Goal: Information Seeking & Learning: Find specific fact

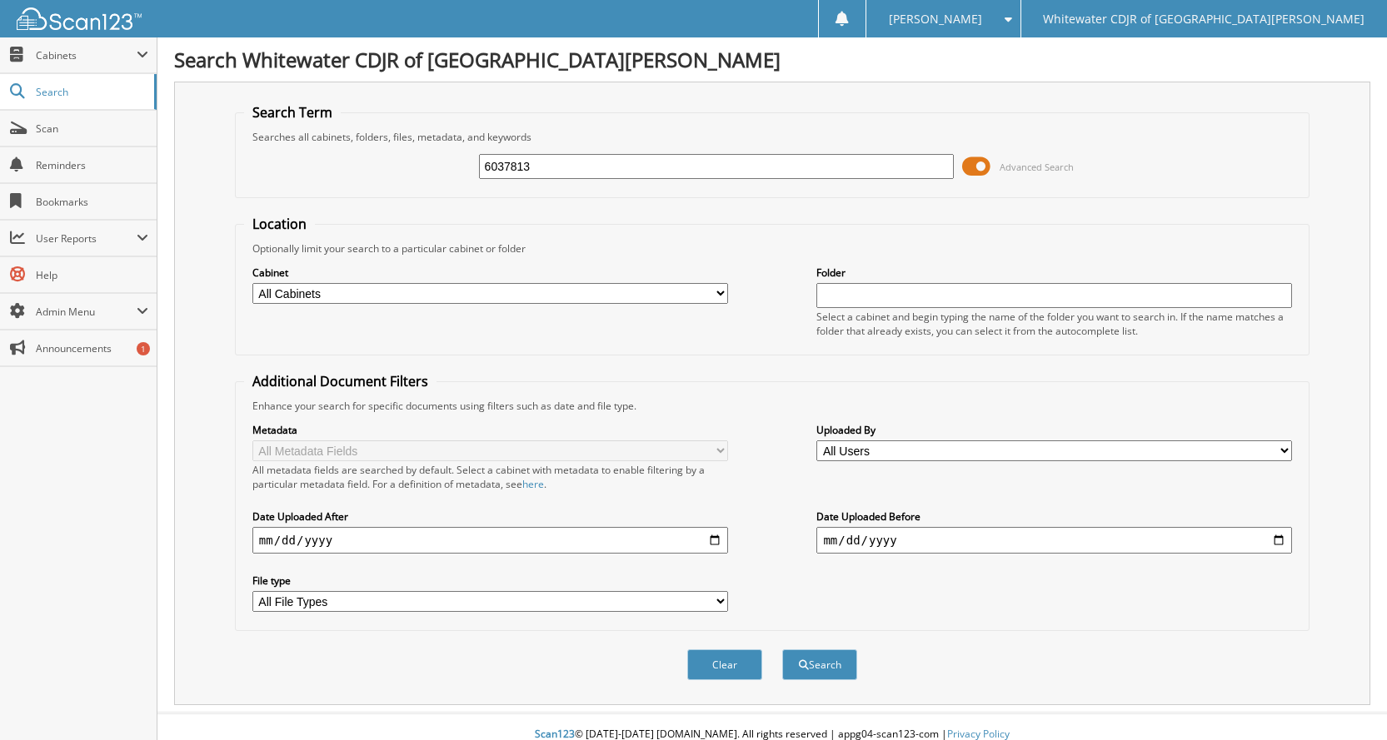
type input "6037813"
click at [782, 650] on button "Search" at bounding box center [819, 665] width 75 height 31
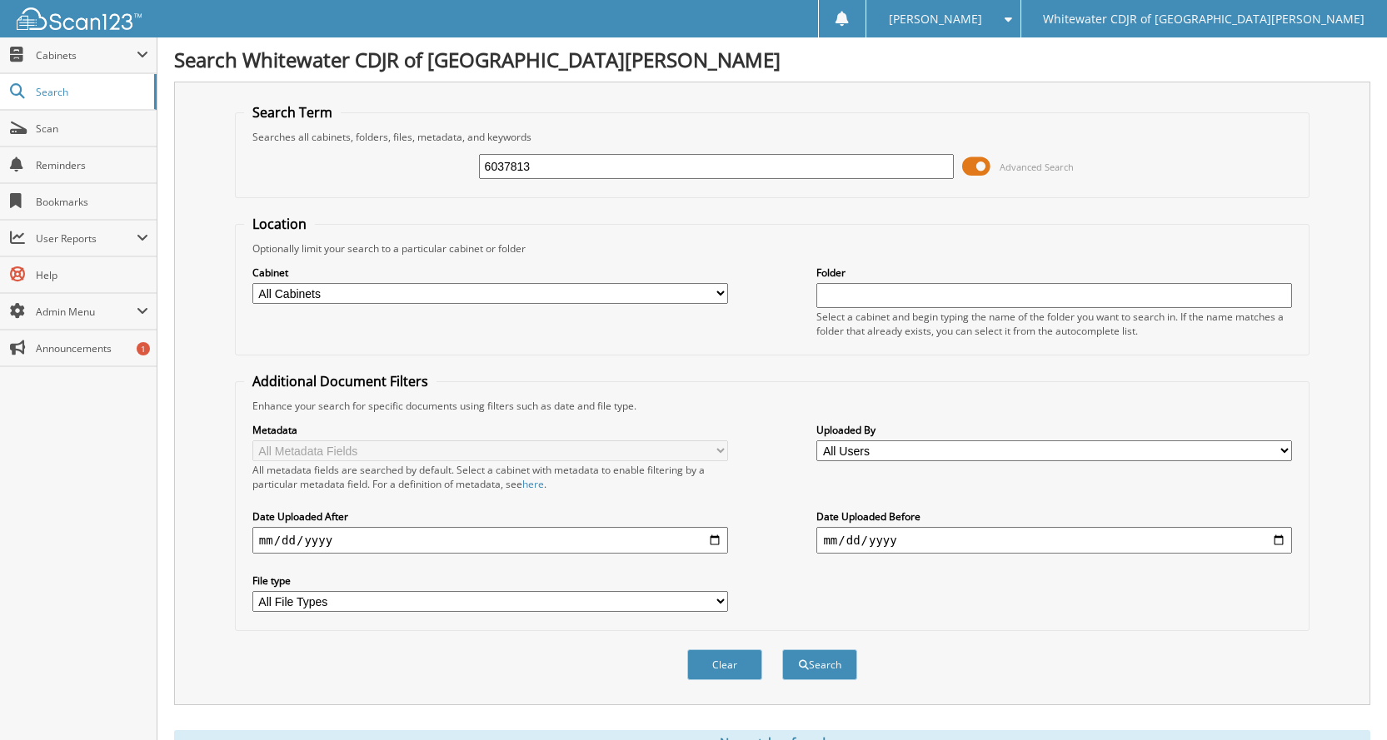
click at [560, 163] on input "6037813" at bounding box center [717, 166] width 476 height 25
click at [977, 169] on span at bounding box center [976, 166] width 28 height 25
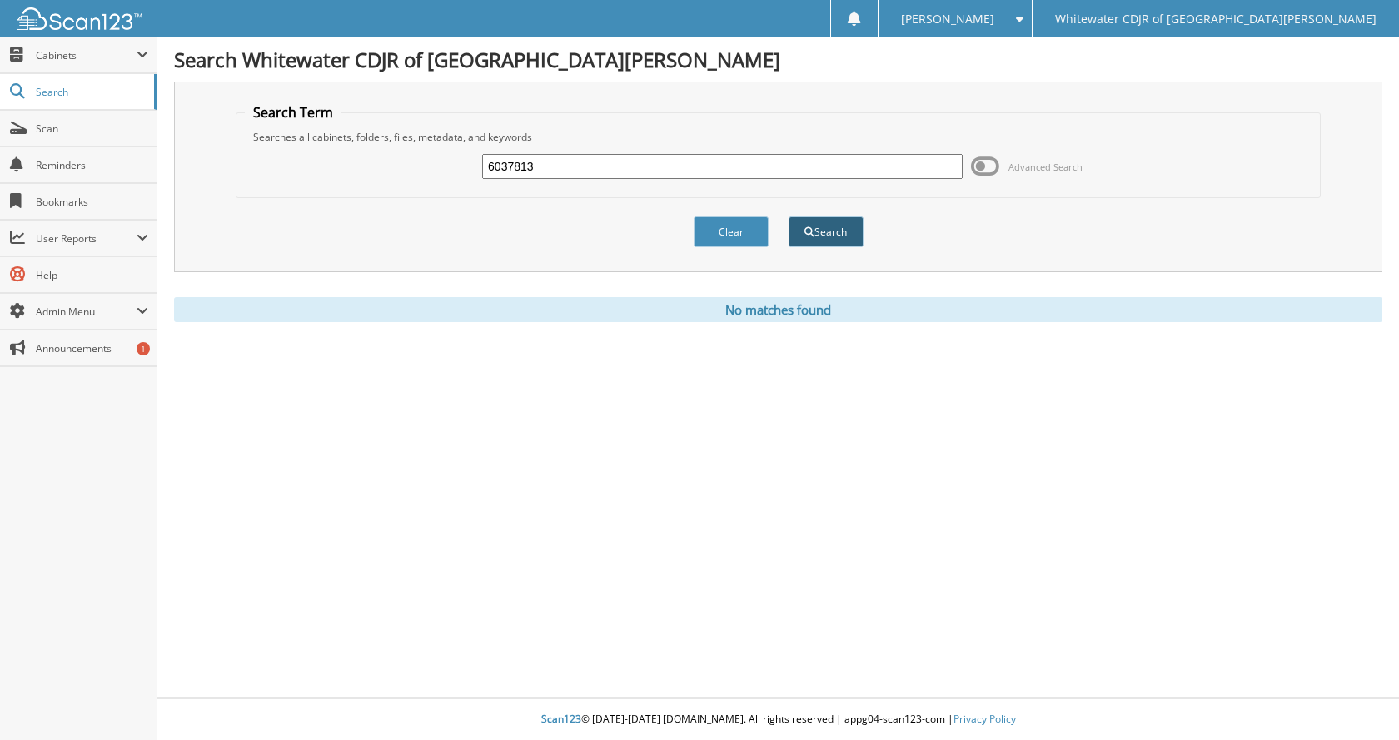
click at [819, 235] on button "Search" at bounding box center [826, 232] width 75 height 31
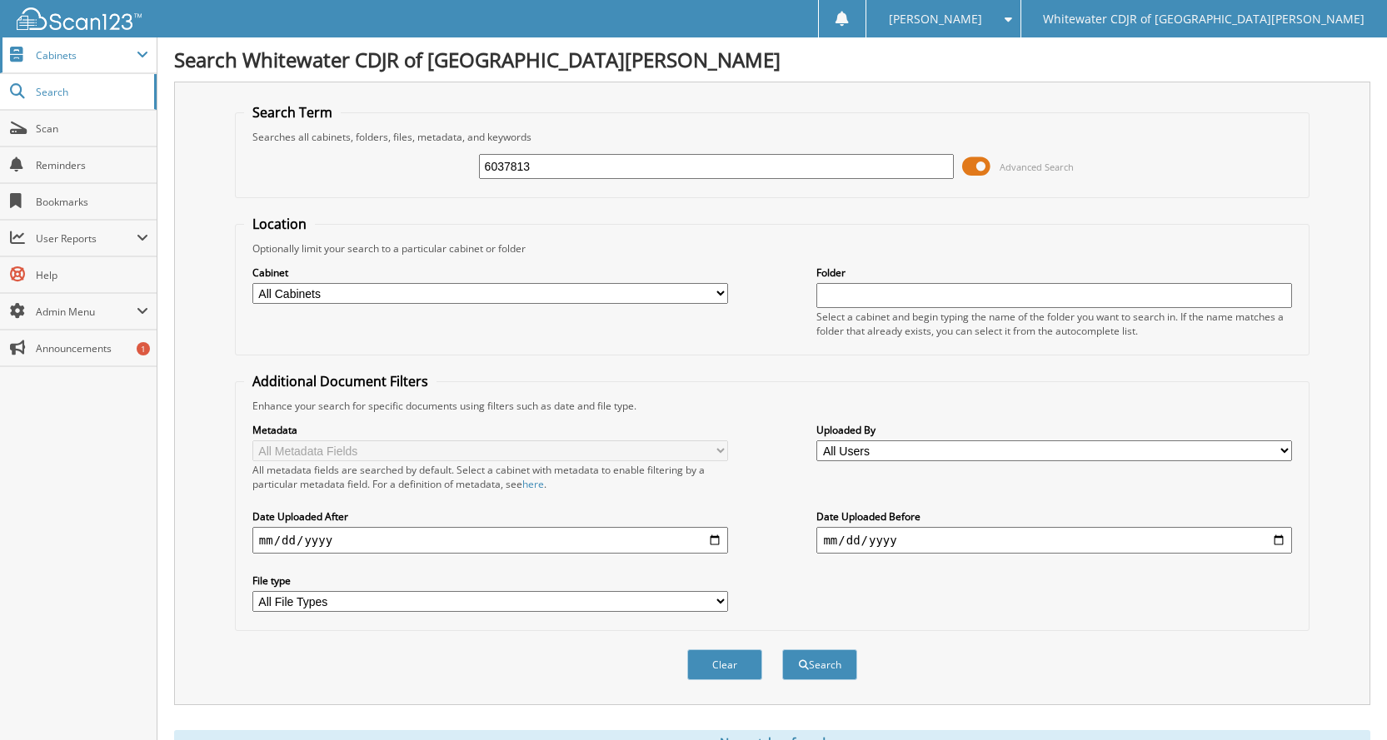
click at [82, 63] on span "Cabinets" at bounding box center [78, 55] width 157 height 36
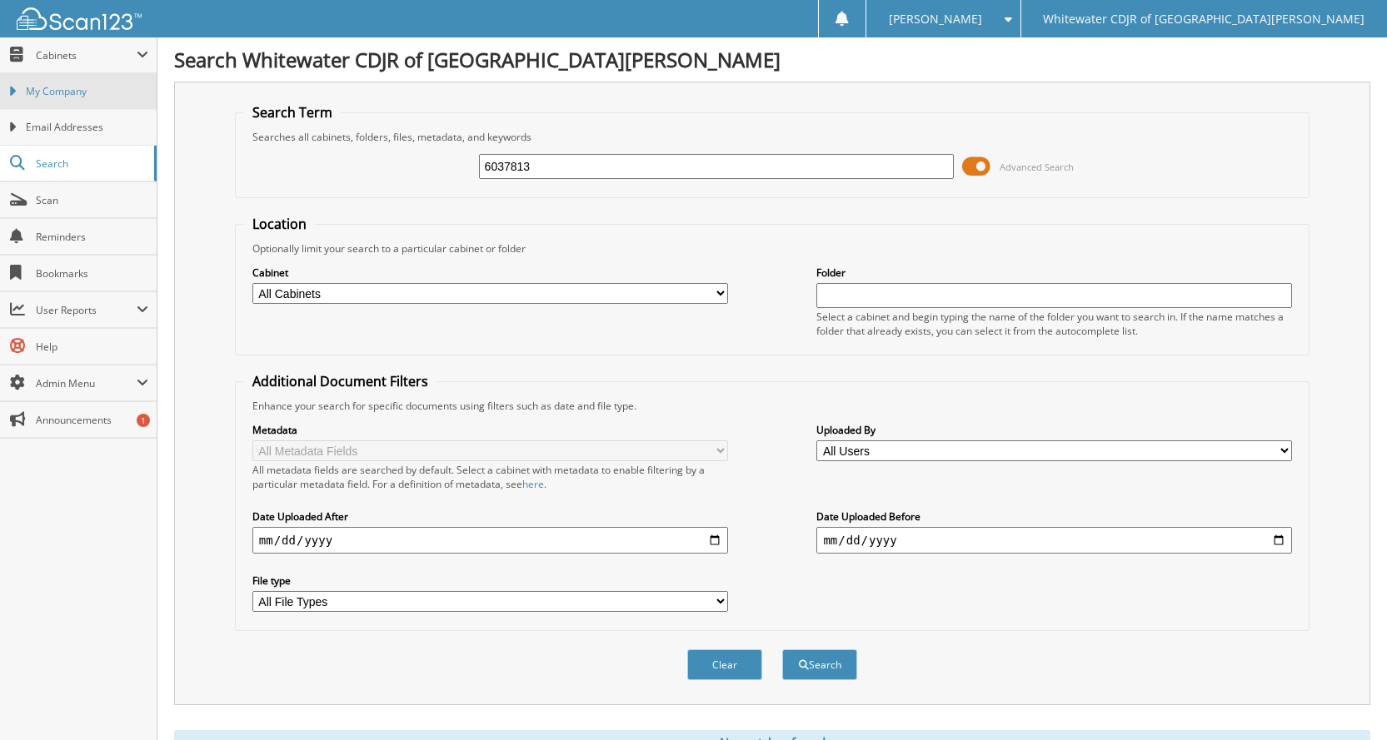
click at [98, 96] on span "My Company" at bounding box center [87, 91] width 122 height 15
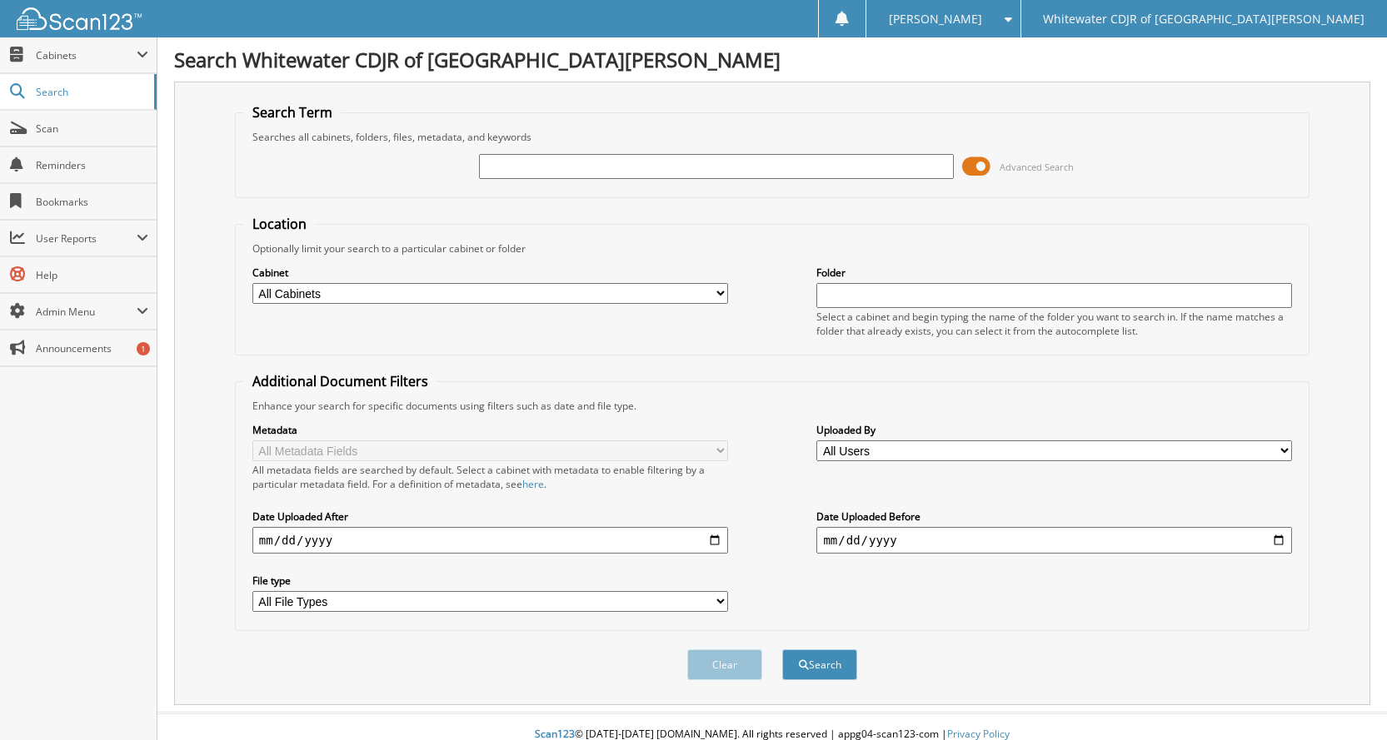
click at [978, 302] on input "text" at bounding box center [1054, 295] width 476 height 25
type input "6037813"
click at [782, 650] on button "Search" at bounding box center [819, 665] width 75 height 31
drag, startPoint x: 858, startPoint y: 292, endPoint x: 747, endPoint y: 314, distance: 112.9
click at [747, 314] on div "Cabinet All Cabinets 2019 PARTS 2019 SERVICE RO 2020 PARTS 2020 SERVICE RO 2021…" at bounding box center [772, 301] width 1056 height 91
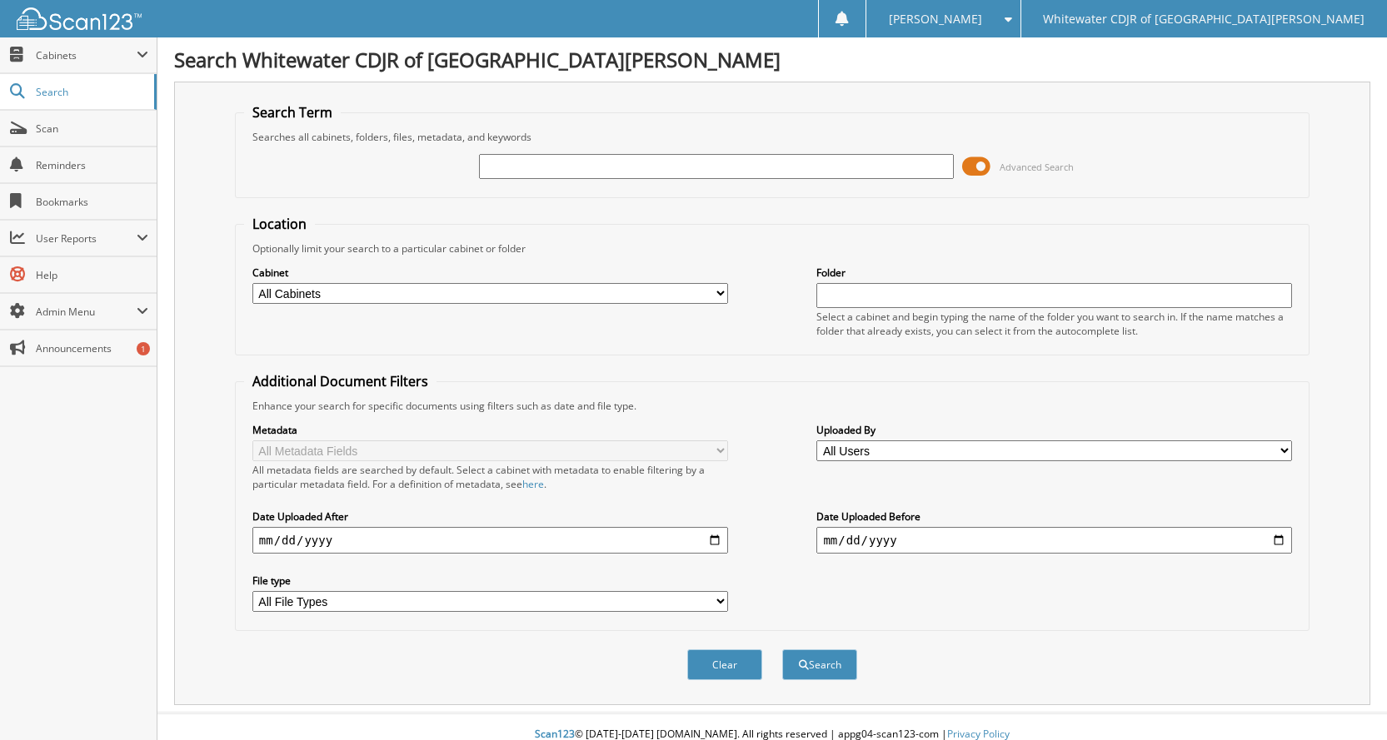
click at [599, 166] on input "text" at bounding box center [717, 166] width 476 height 25
type input "6037813"
click at [782, 650] on button "Search" at bounding box center [819, 665] width 75 height 31
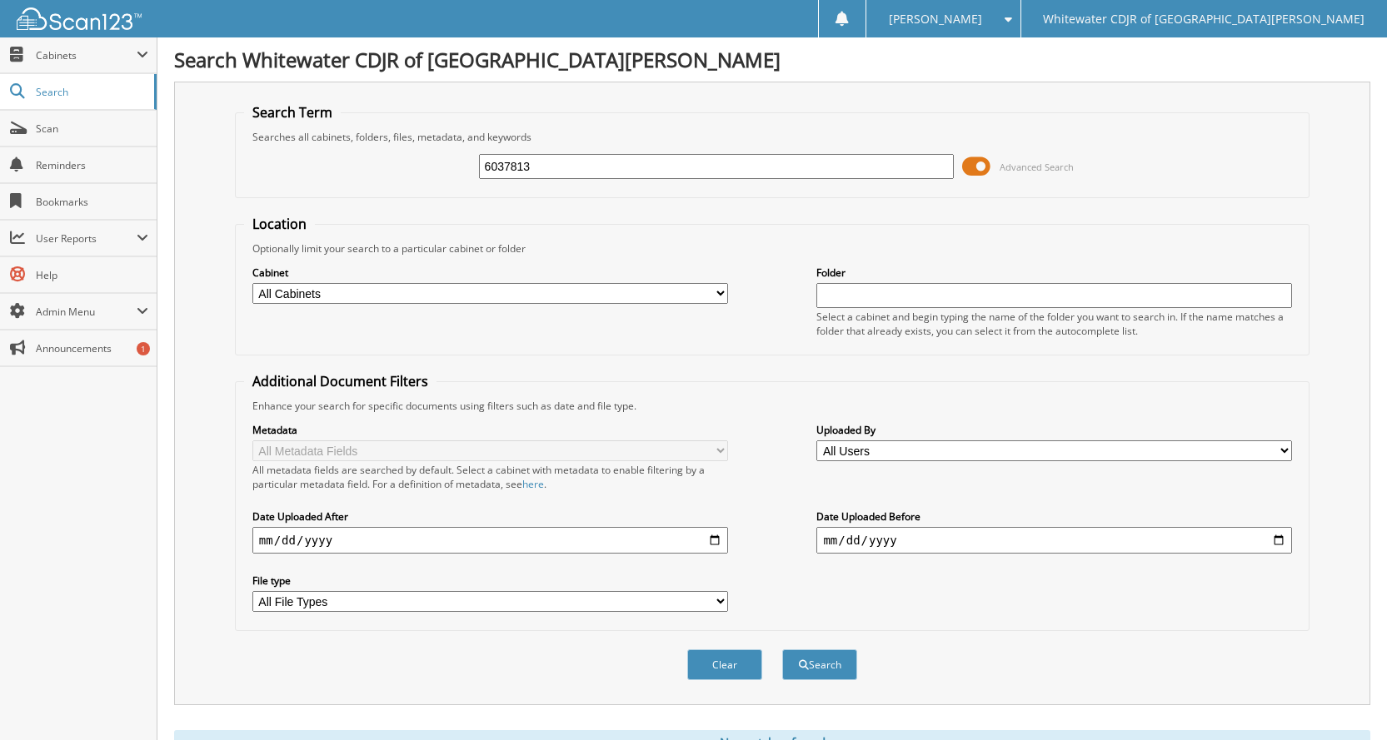
scroll to position [74, 0]
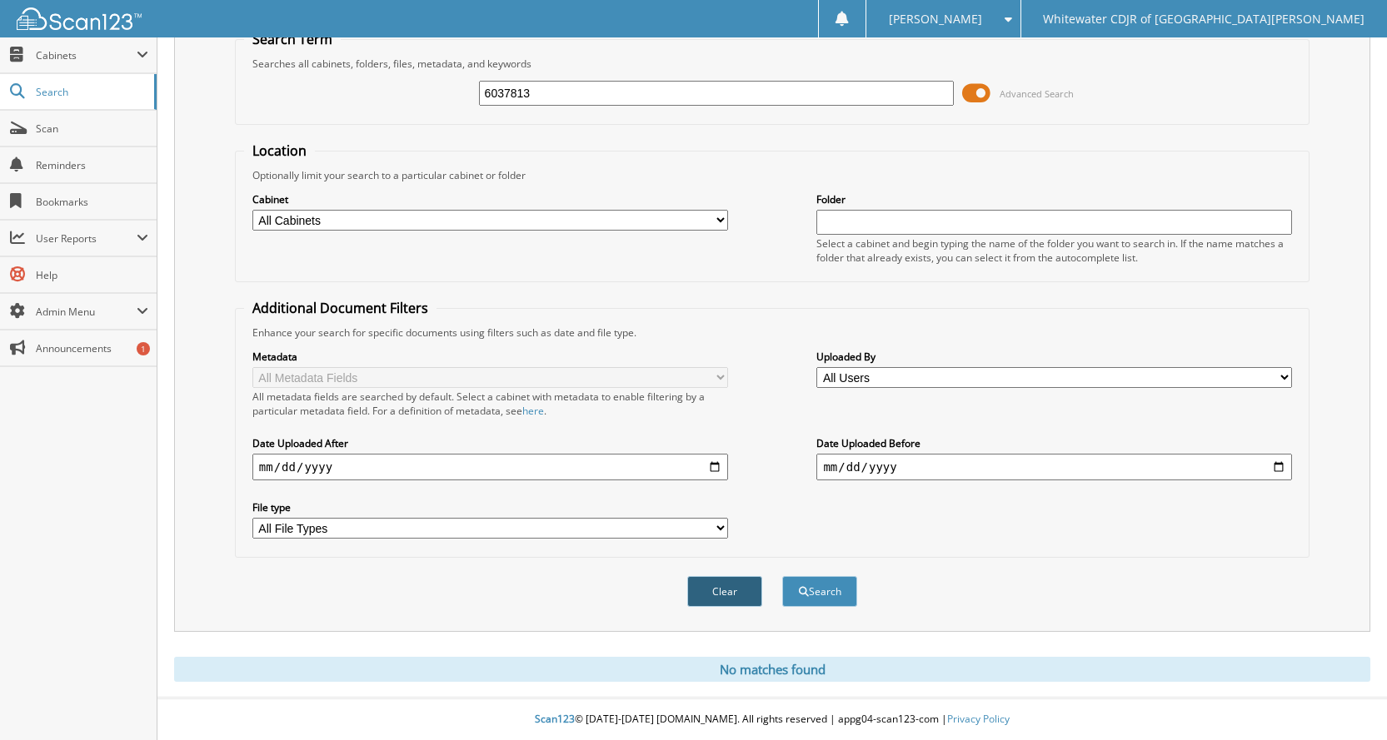
click at [717, 584] on button "Clear" at bounding box center [724, 591] width 75 height 31
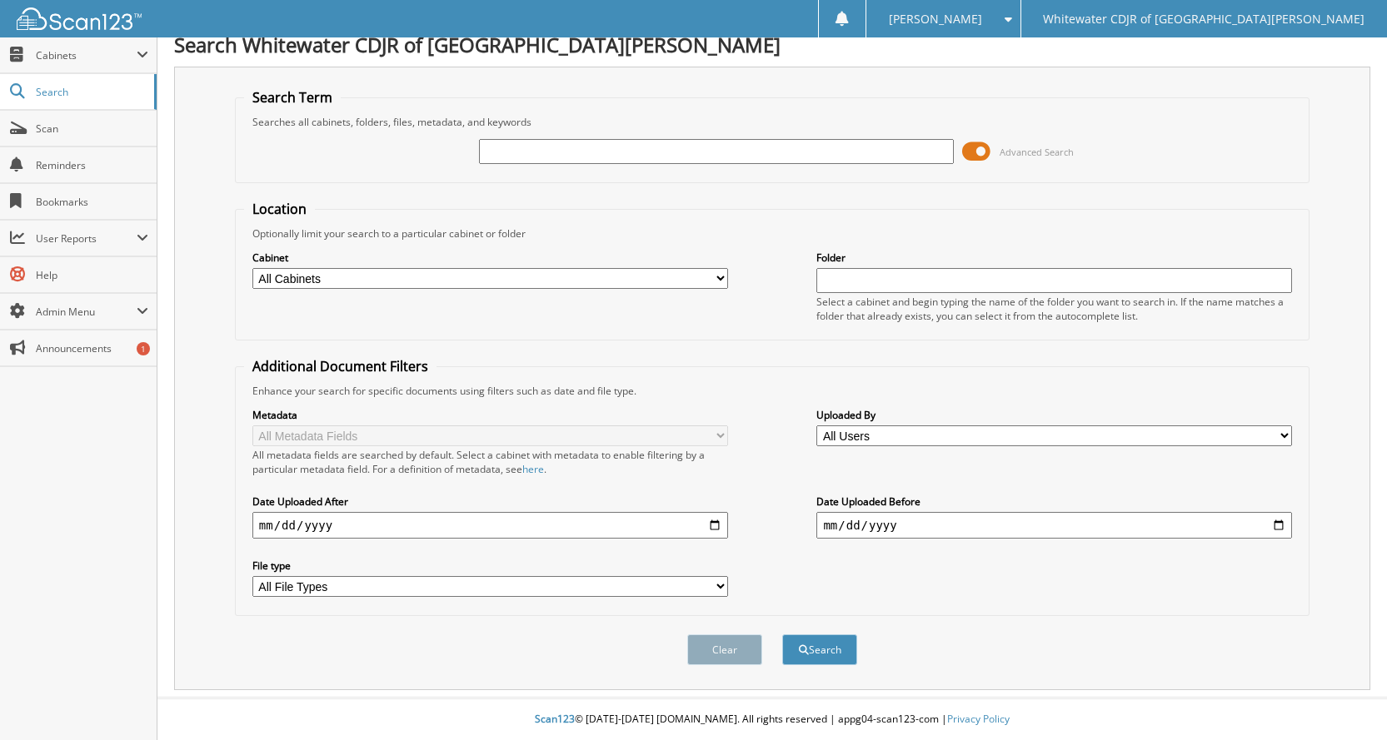
scroll to position [16, 0]
click at [596, 279] on select "All Cabinets 2019 PARTS 2019 SERVICE RO 2020 PARTS 2020 SERVICE RO 2021 PARTS 2…" at bounding box center [490, 278] width 476 height 21
click at [665, 148] on input "text" at bounding box center [717, 151] width 476 height 25
click at [595, 158] on input "text" at bounding box center [717, 151] width 476 height 25
click at [51, 91] on span "Search" at bounding box center [91, 92] width 110 height 14
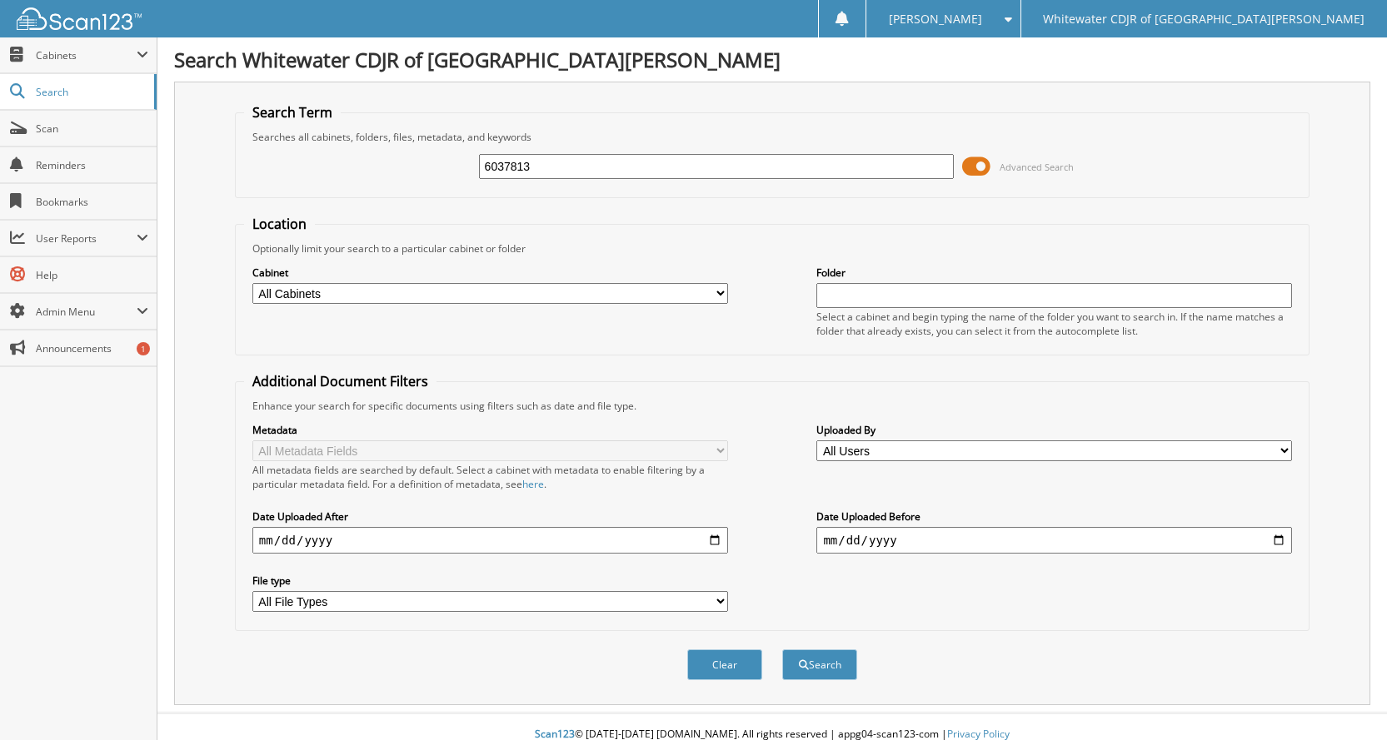
type input "6037813"
click at [782, 650] on button "Search" at bounding box center [819, 665] width 75 height 31
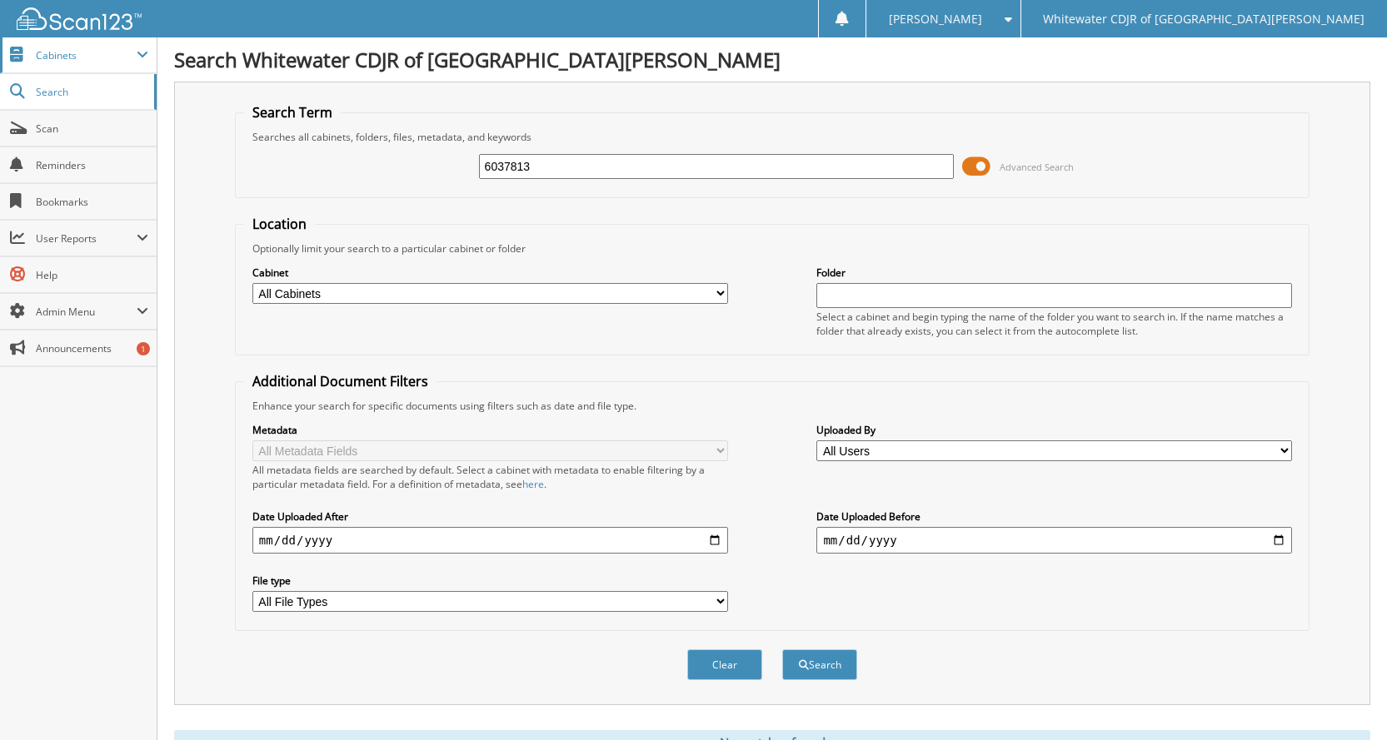
click at [126, 62] on span "Cabinets" at bounding box center [78, 55] width 157 height 36
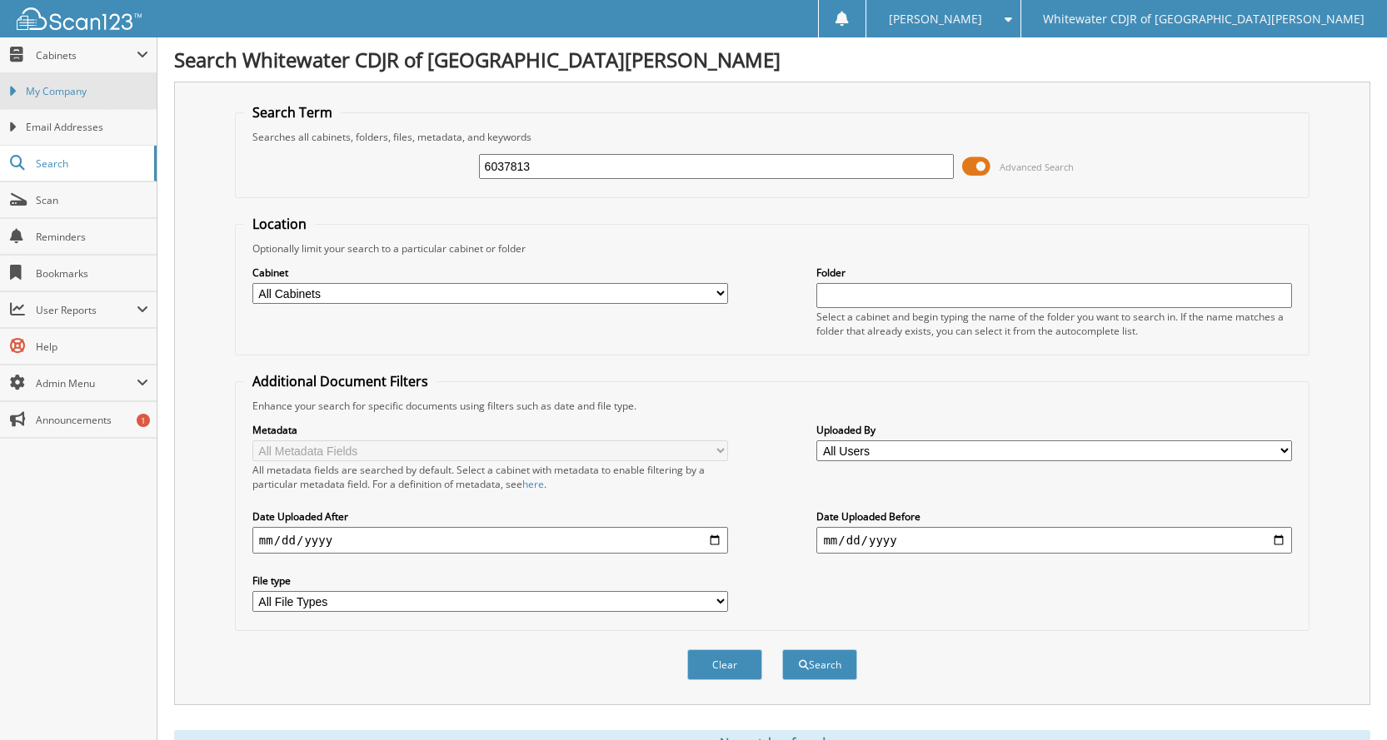
click at [115, 92] on span "My Company" at bounding box center [87, 91] width 122 height 15
